Goal: Check status: Check status

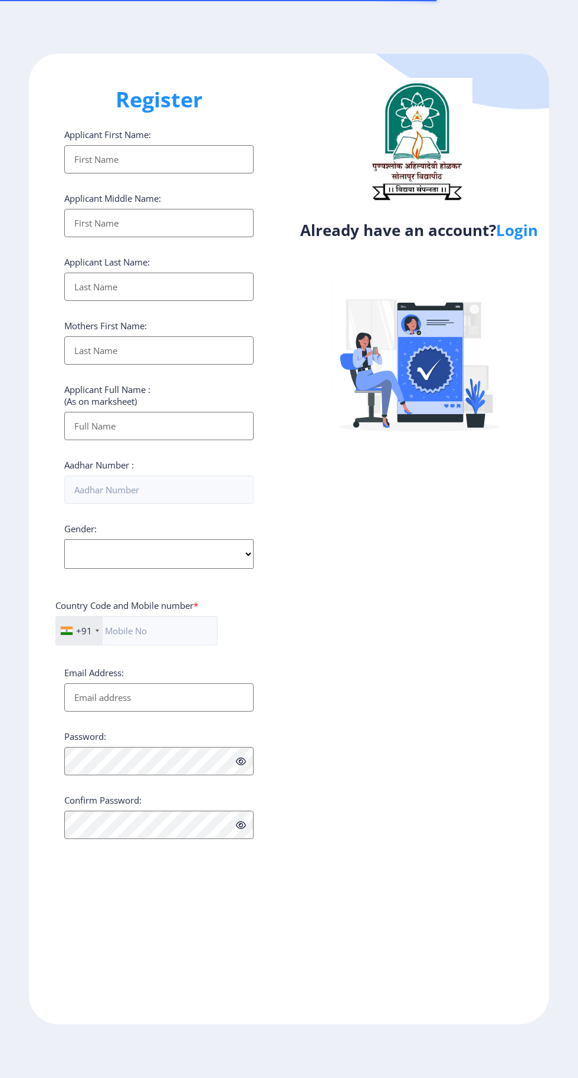
select select
click at [523, 237] on link "Login" at bounding box center [517, 229] width 42 height 21
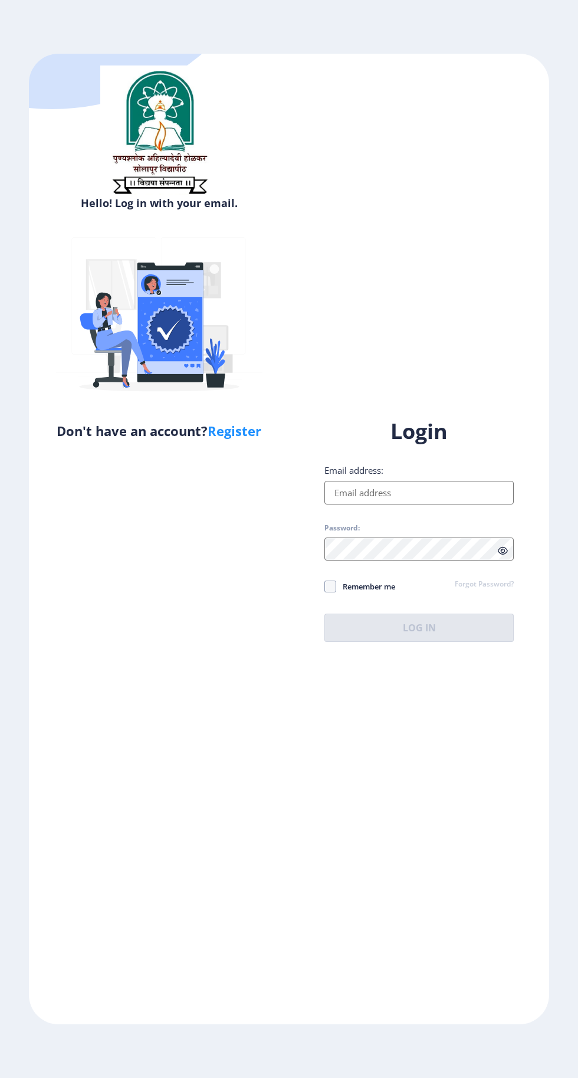
click at [418, 504] on input "Email address:" at bounding box center [418, 493] width 189 height 24
type input "[EMAIL_ADDRESS][DOMAIN_NAME]"
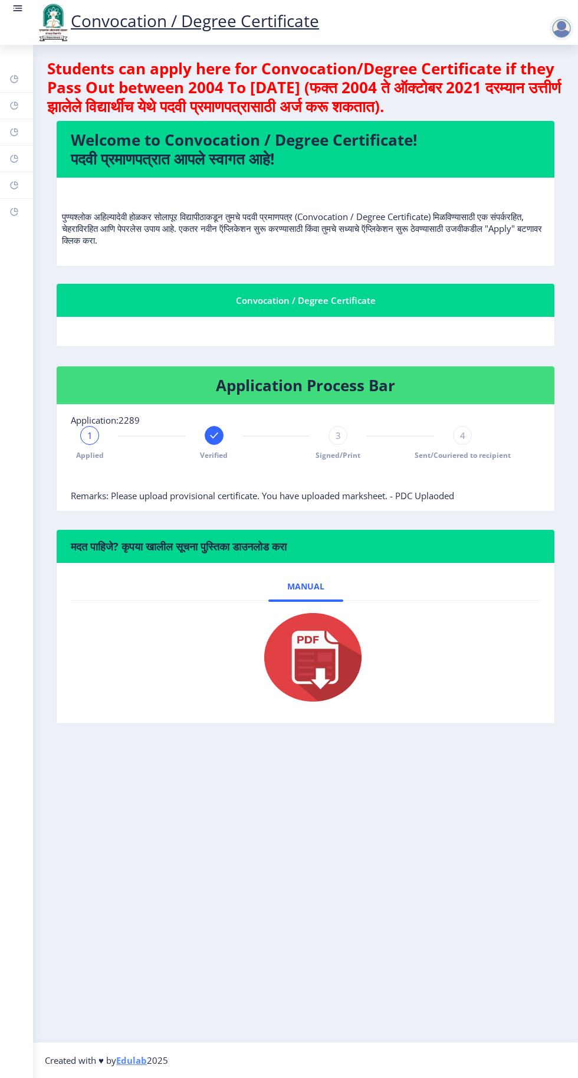
click at [338, 434] on span "3" at bounding box center [338, 435] width 5 height 12
click at [461, 439] on span "4" at bounding box center [462, 435] width 5 height 12
click at [463, 434] on span "4" at bounding box center [462, 435] width 5 height 12
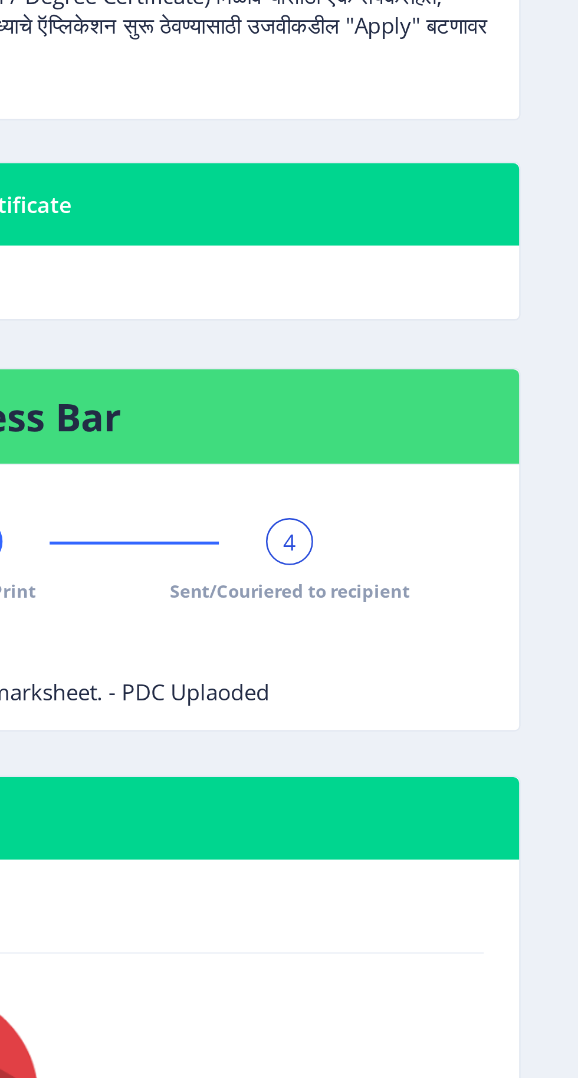
click at [528, 394] on nb-card-header "Application Process Bar" at bounding box center [306, 385] width 498 height 38
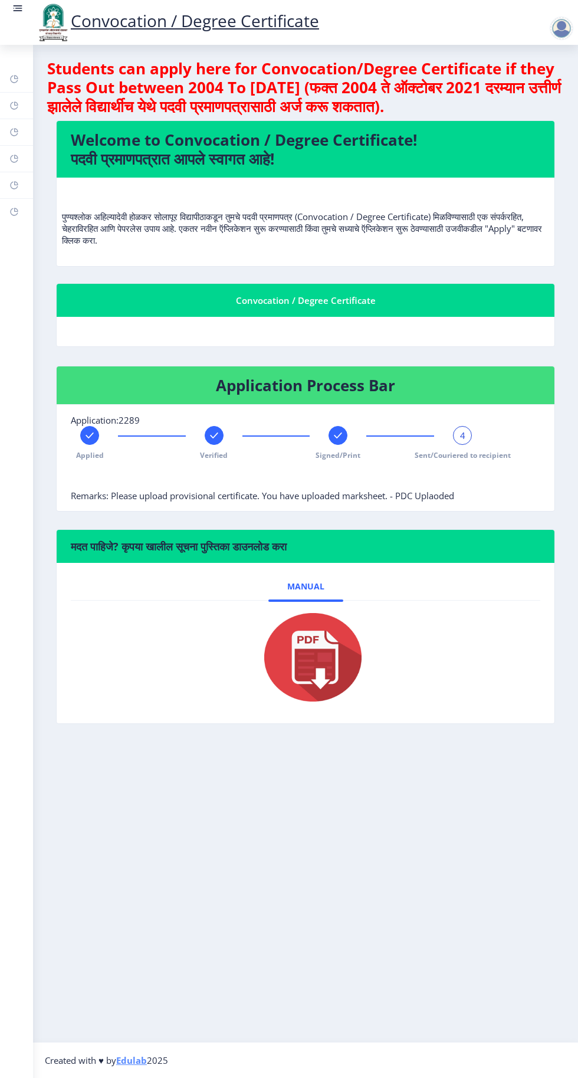
click at [17, 8] on rect at bounding box center [18, 8] width 7 height 1
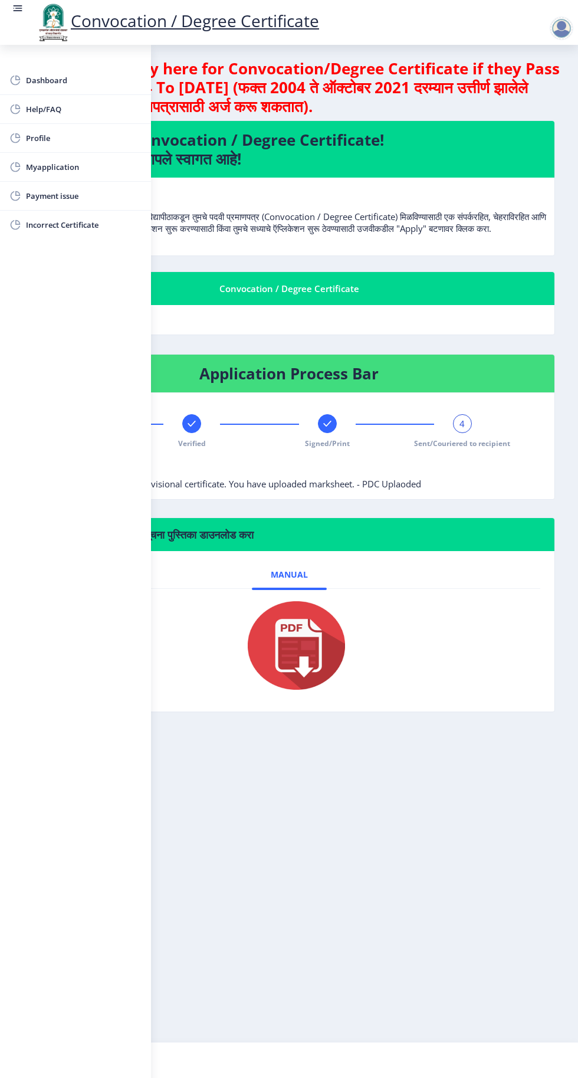
click at [64, 80] on span "Dashboard" at bounding box center [84, 80] width 116 height 14
click at [76, 172] on span "Myapplication" at bounding box center [84, 167] width 116 height 14
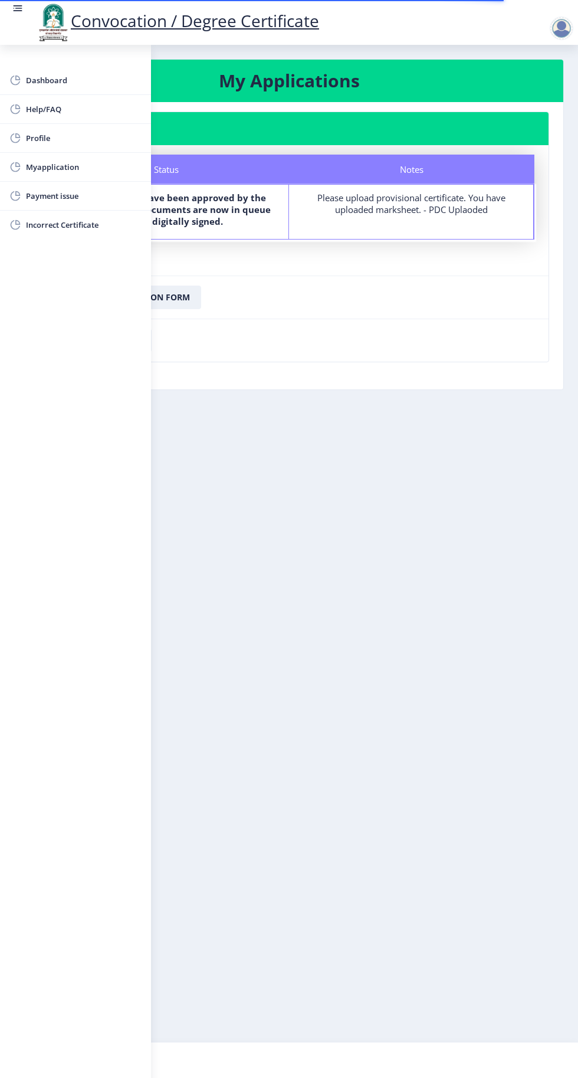
click at [431, 201] on div "Please upload provisional certificate. You have uploaded marksheet. - PDC Uplao…" at bounding box center [411, 204] width 223 height 24
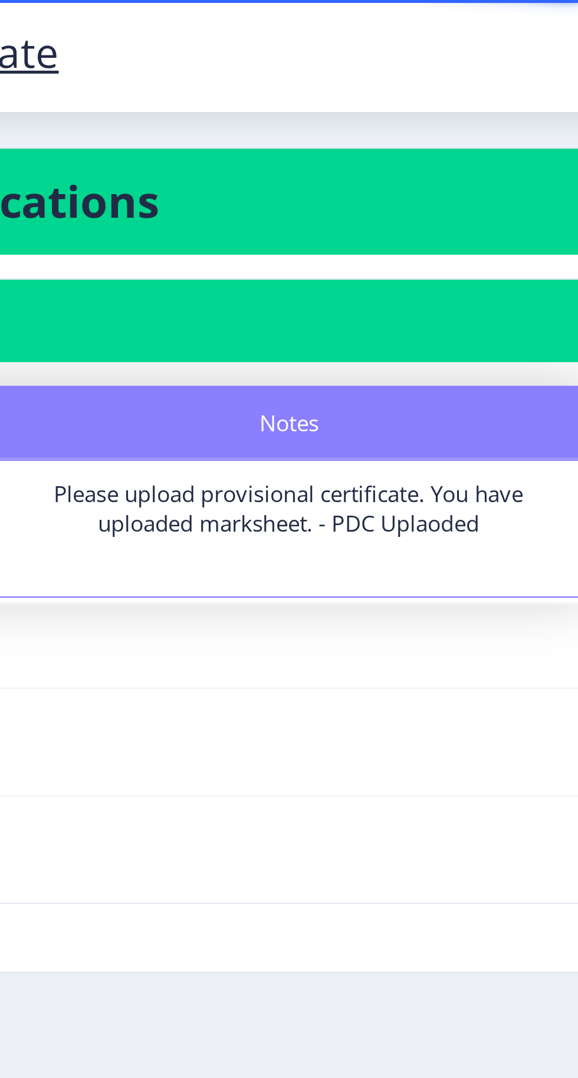
click at [418, 131] on nb-card-header "Application 2289" at bounding box center [288, 128] width 519 height 33
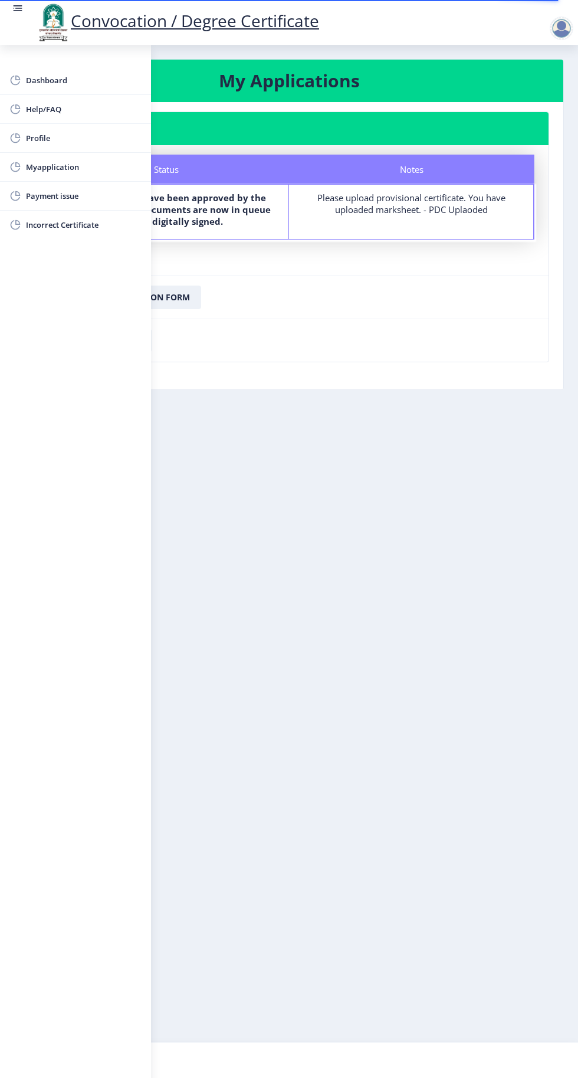
click at [105, 366] on div "Dashboard Help/FAQ Profile Myapplication Payment issue Incorrect Certificate" at bounding box center [75, 561] width 151 height 1033
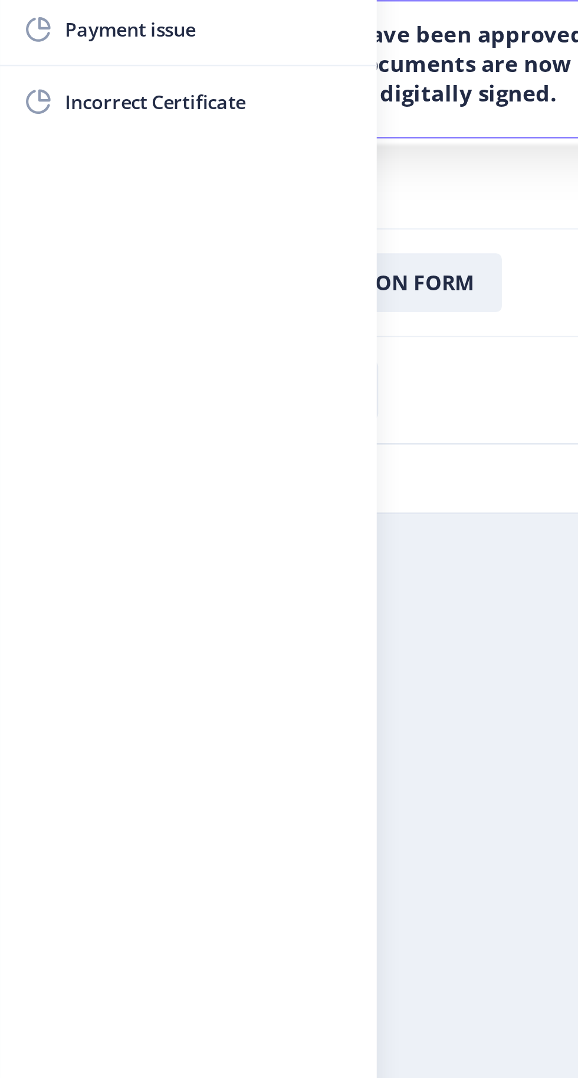
click at [38, 345] on div "Dashboard Help/FAQ Profile Myapplication Payment issue Incorrect Certificate" at bounding box center [75, 561] width 151 height 1033
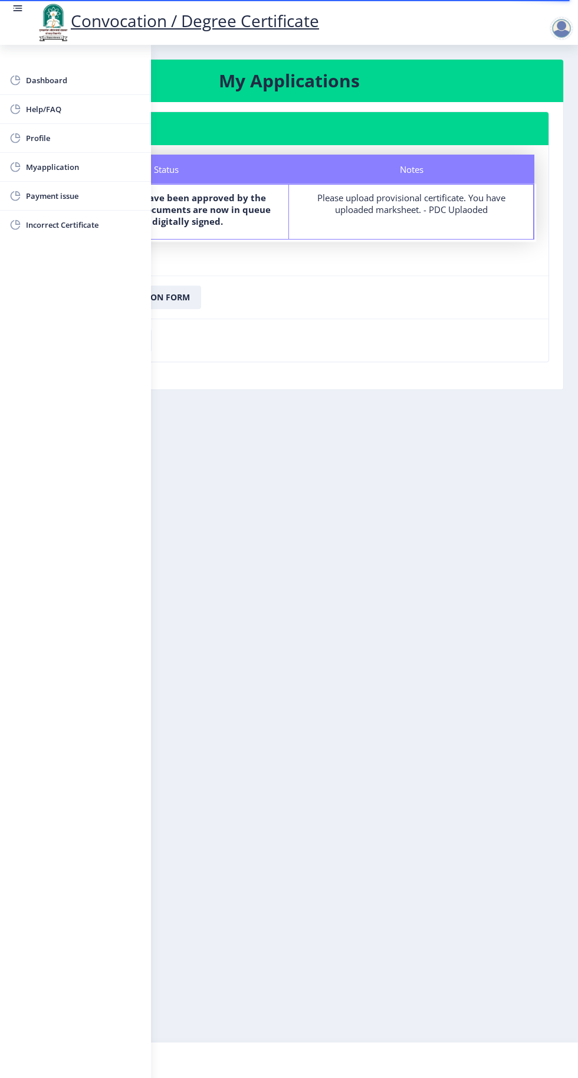
click at [249, 400] on nb-layout-column "My Applications Application 2289 Status Notes Status Your documents have been a…" at bounding box center [289, 543] width 578 height 997
click at [305, 319] on nb-card-footer "Download Receipt" at bounding box center [288, 340] width 519 height 43
click at [150, 375] on div "Dashboard Help/FAQ Profile Myapplication Payment issue Incorrect Certificate" at bounding box center [75, 561] width 151 height 1033
click at [381, 305] on nb-card-footer "Download Application Form" at bounding box center [288, 296] width 519 height 43
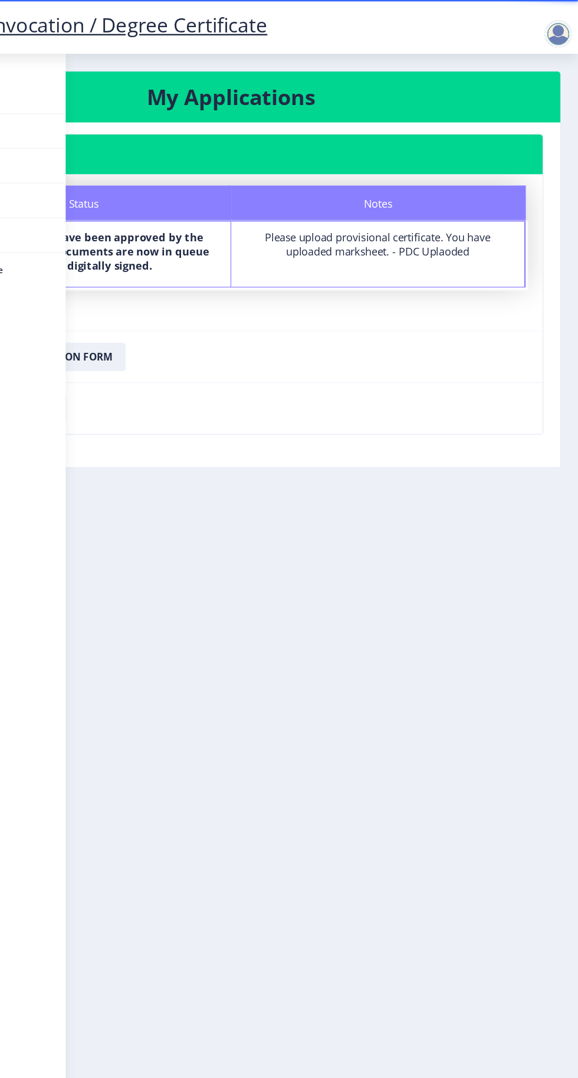
click at [393, 275] on nb-card-footer "Download Application Form" at bounding box center [288, 296] width 519 height 43
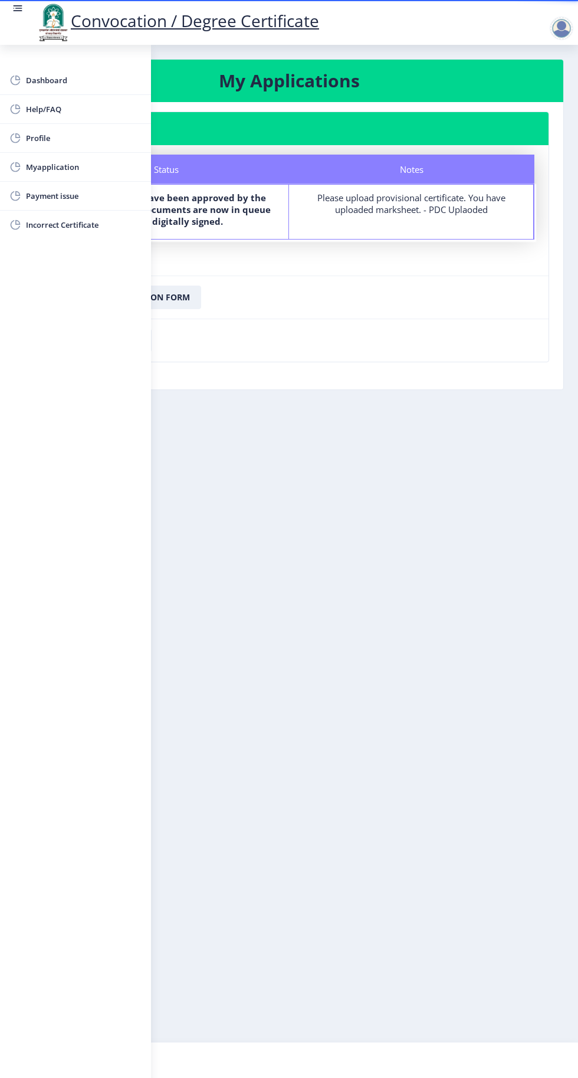
click at [82, 385] on div "Dashboard Help/FAQ Profile Myapplication Payment issue Incorrect Certificate" at bounding box center [75, 561] width 151 height 1033
click at [80, 426] on div "Dashboard Help/FAQ Profile Myapplication Payment issue Incorrect Certificate" at bounding box center [75, 561] width 151 height 1033
click at [14, 8] on circle at bounding box center [14, 8] width 1 height 1
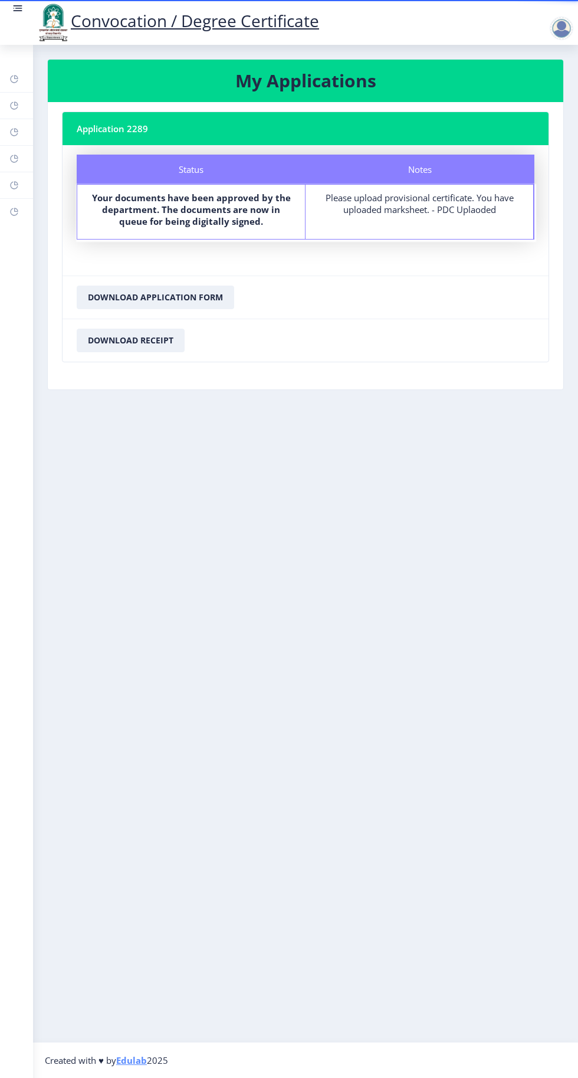
click at [250, 206] on b "Your documents have been approved by the department. The documents are now in q…" at bounding box center [191, 209] width 199 height 35
click at [220, 291] on button "Download Application Form" at bounding box center [156, 298] width 158 height 24
